Goal: Leave review/rating: Leave review/rating

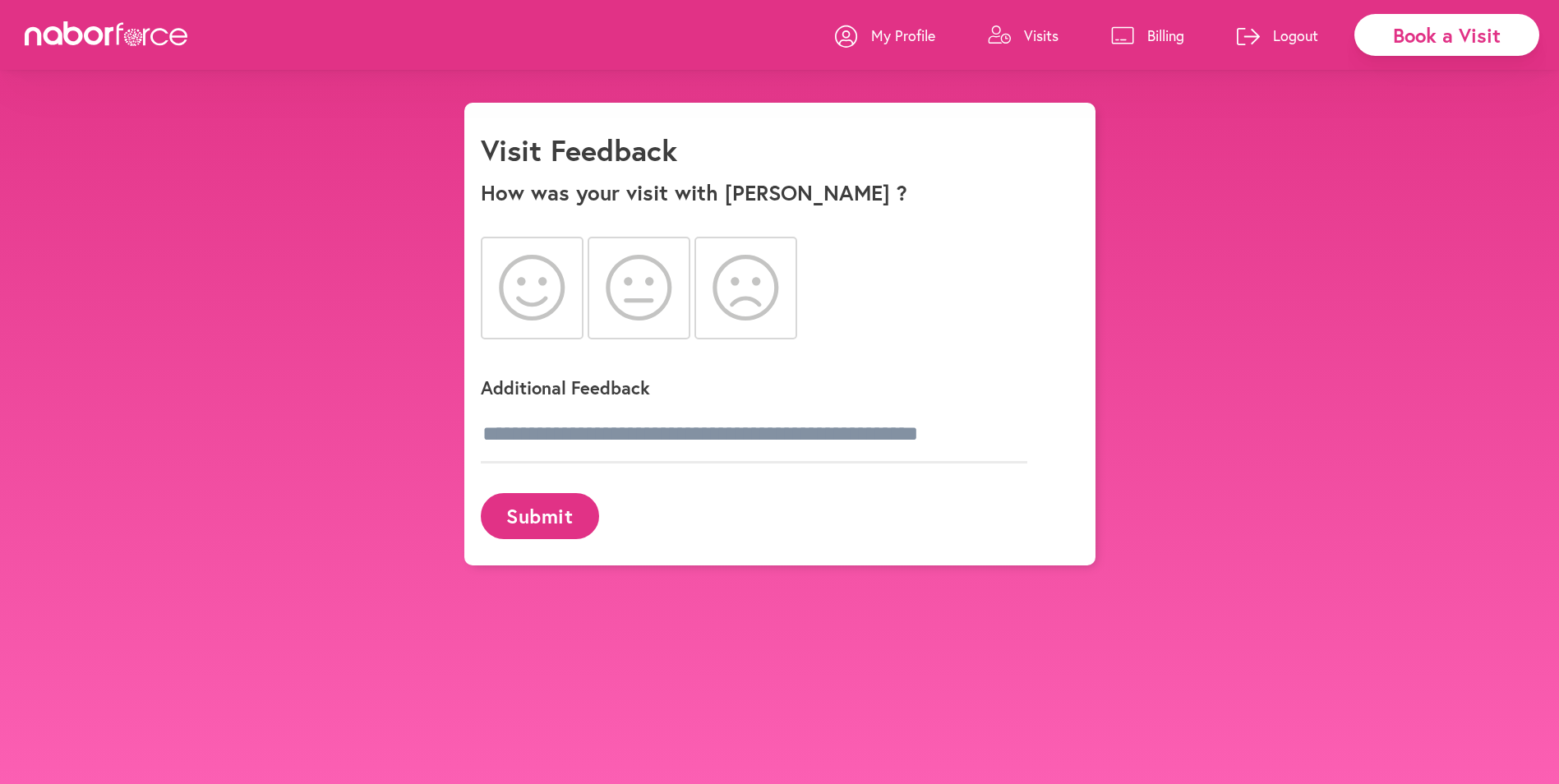
drag, startPoint x: 541, startPoint y: 295, endPoint x: 595, endPoint y: 331, distance: 64.9
click at [543, 298] on icon at bounding box center [532, 287] width 67 height 66
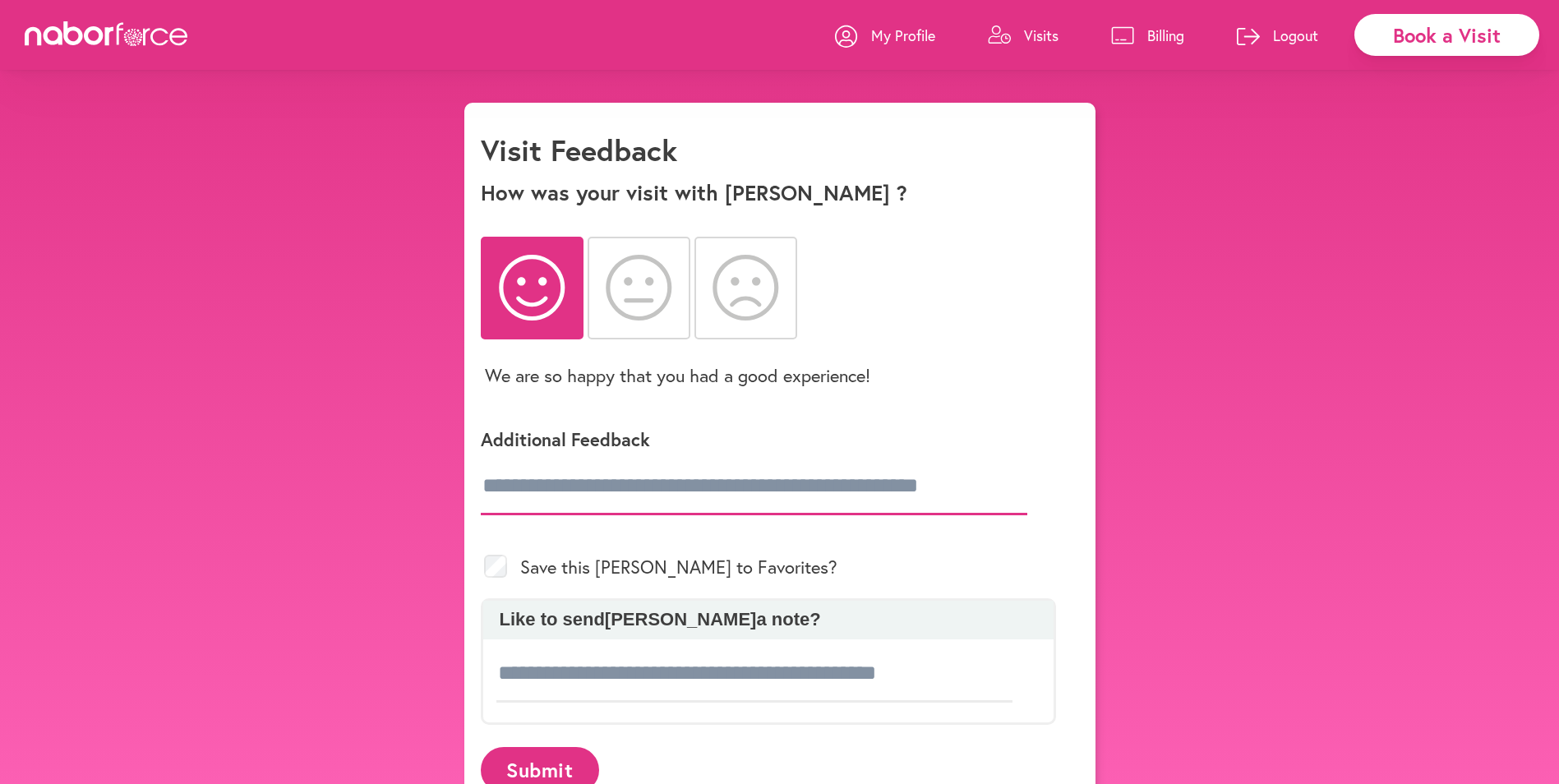
click at [560, 496] on input "text" at bounding box center [753, 486] width 546 height 58
click at [498, 499] on input "text" at bounding box center [753, 486] width 546 height 58
type input "**********"
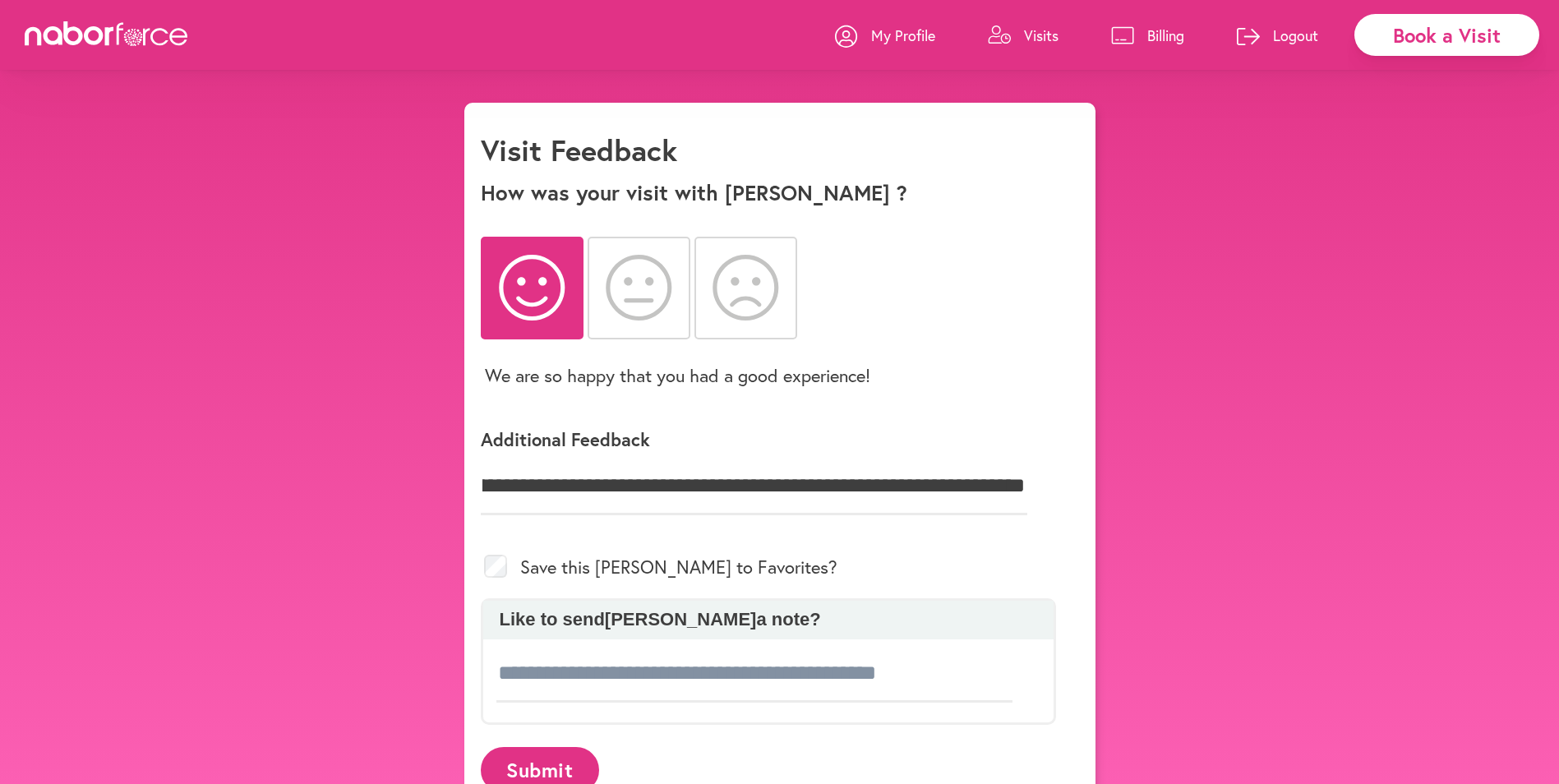
click at [533, 761] on button "Submit" at bounding box center [539, 768] width 118 height 45
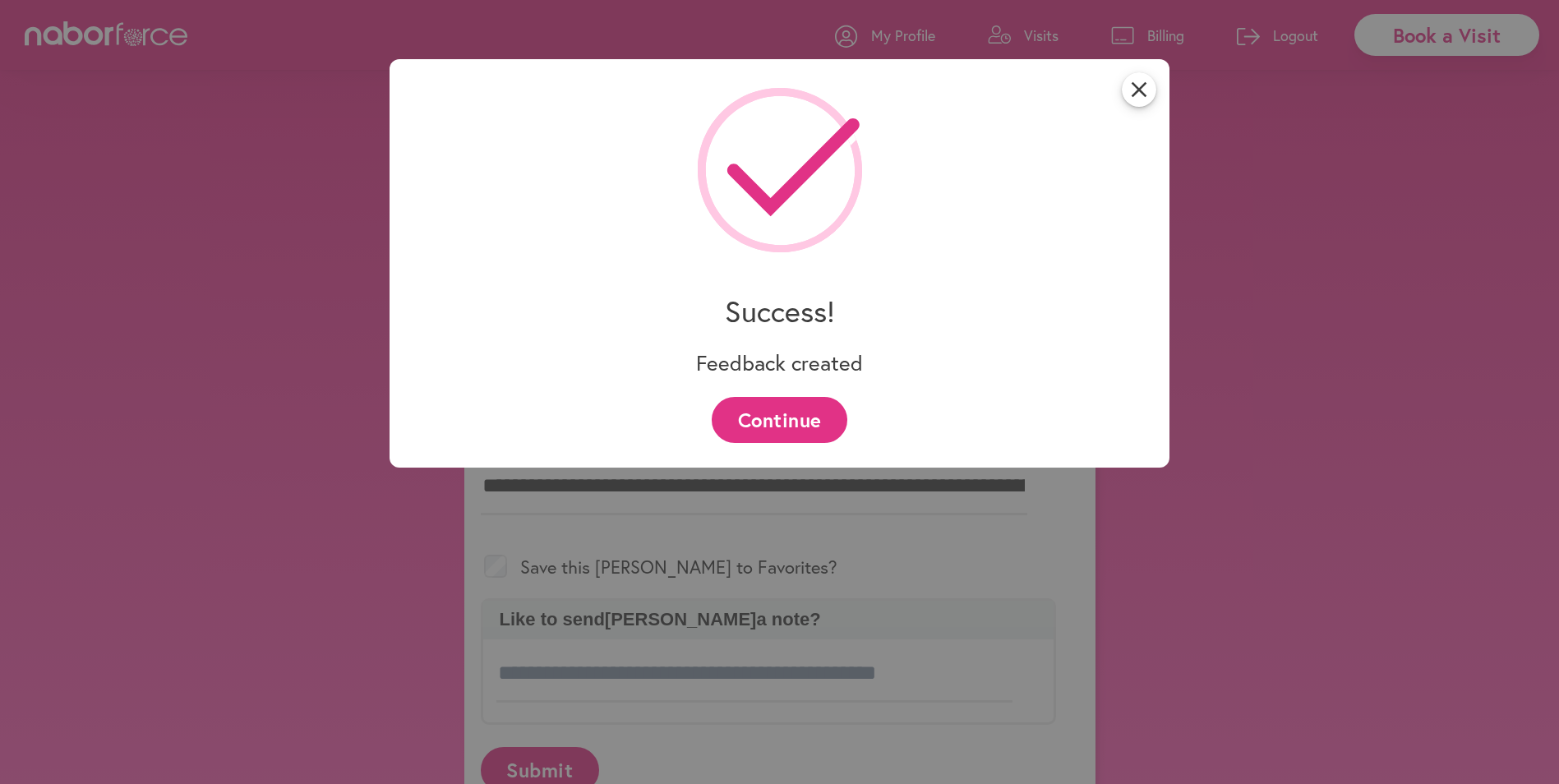
drag, startPoint x: 793, startPoint y: 420, endPoint x: 1352, endPoint y: 365, distance: 561.7
click at [792, 419] on button "Continue" at bounding box center [780, 419] width 135 height 45
